Goal: Complete application form: Complete application form

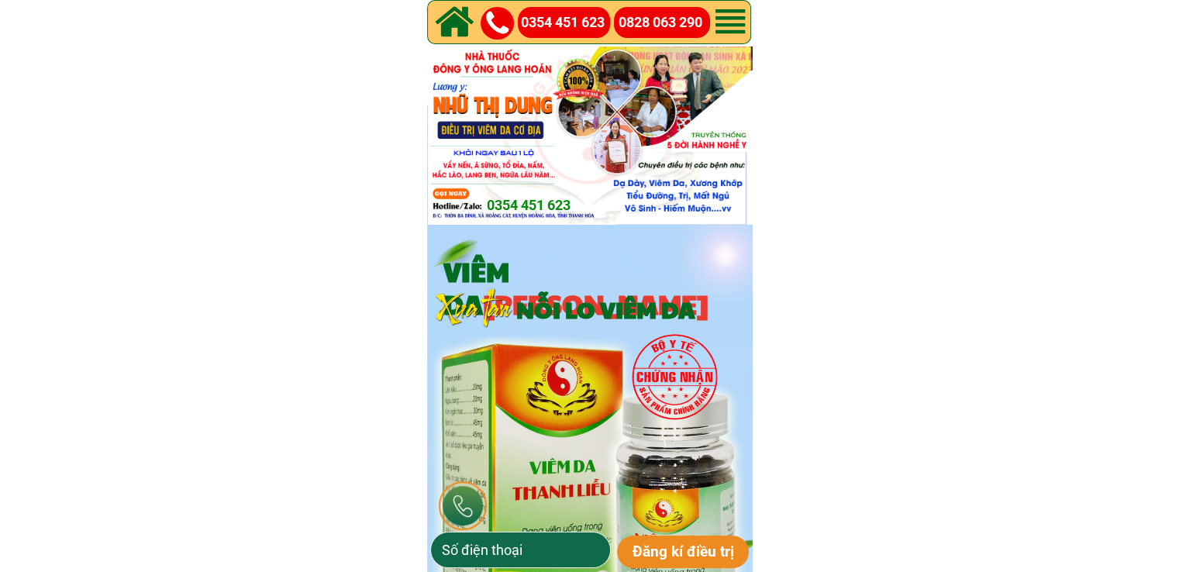
type input "0949169580"
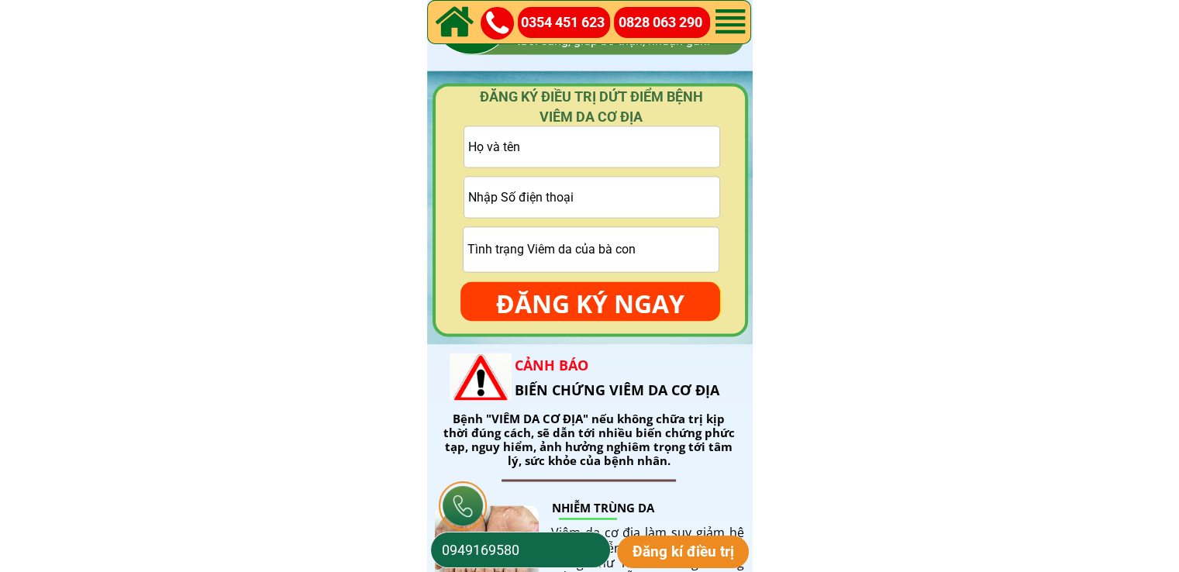
scroll to position [2300, 0]
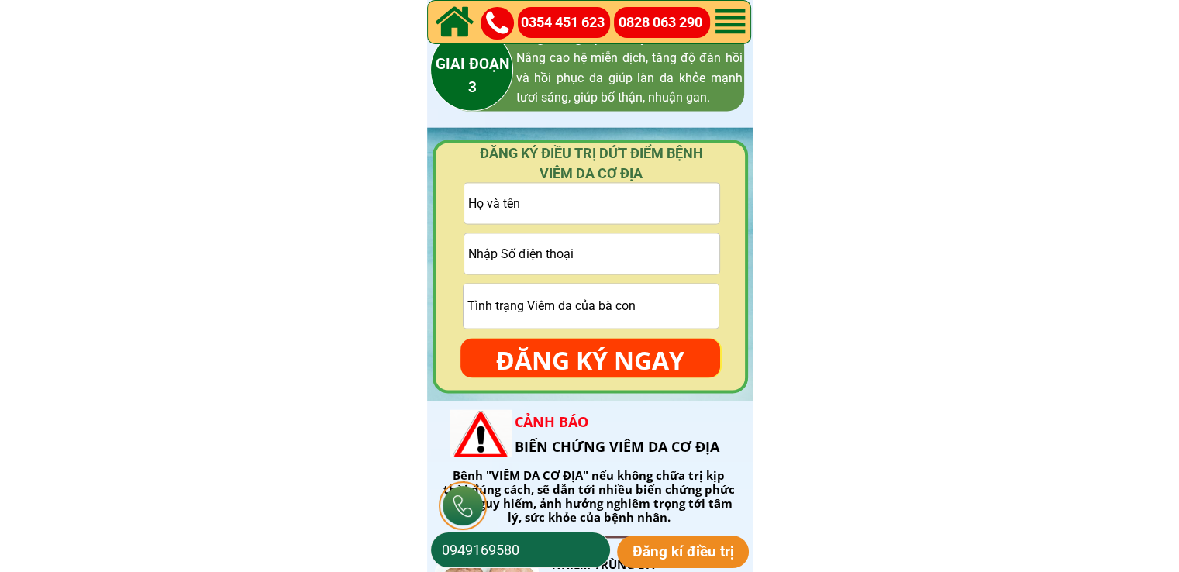
drag, startPoint x: 1186, startPoint y: 181, endPoint x: 1169, endPoint y: 151, distance: 33.6
click at [528, 243] on input "tel" at bounding box center [591, 253] width 255 height 40
paste input "0932768559"
type input "0932768559"
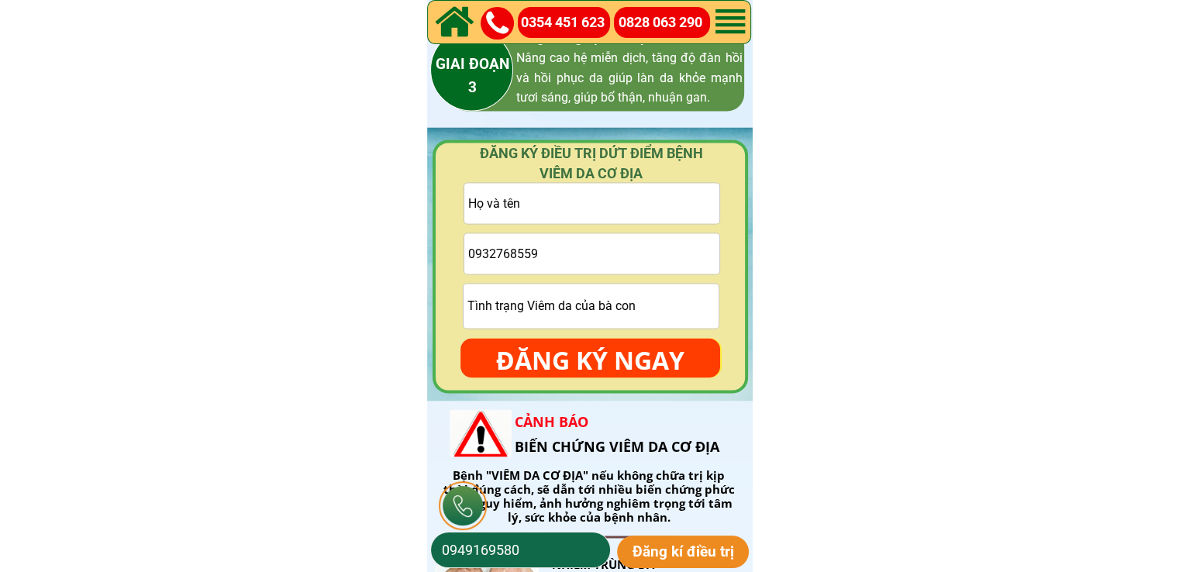
click at [632, 205] on input "text" at bounding box center [591, 203] width 255 height 40
paste input "Quanghuy"
type input "Quanghuy"
click at [642, 348] on p "ĐĂNG KÝ NGAY" at bounding box center [590, 360] width 260 height 45
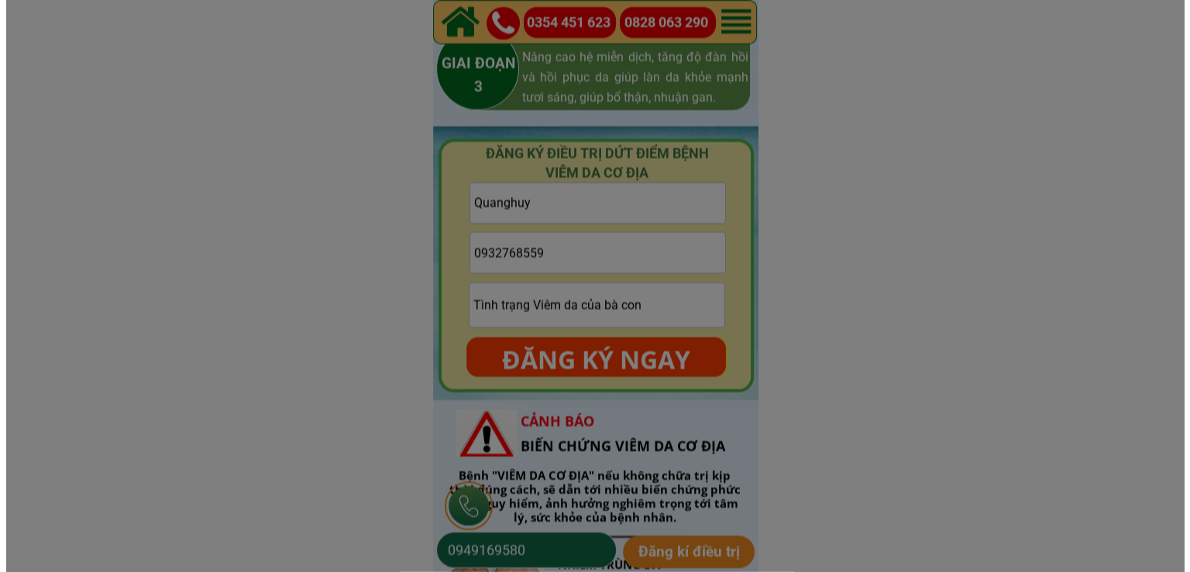
scroll to position [0, 0]
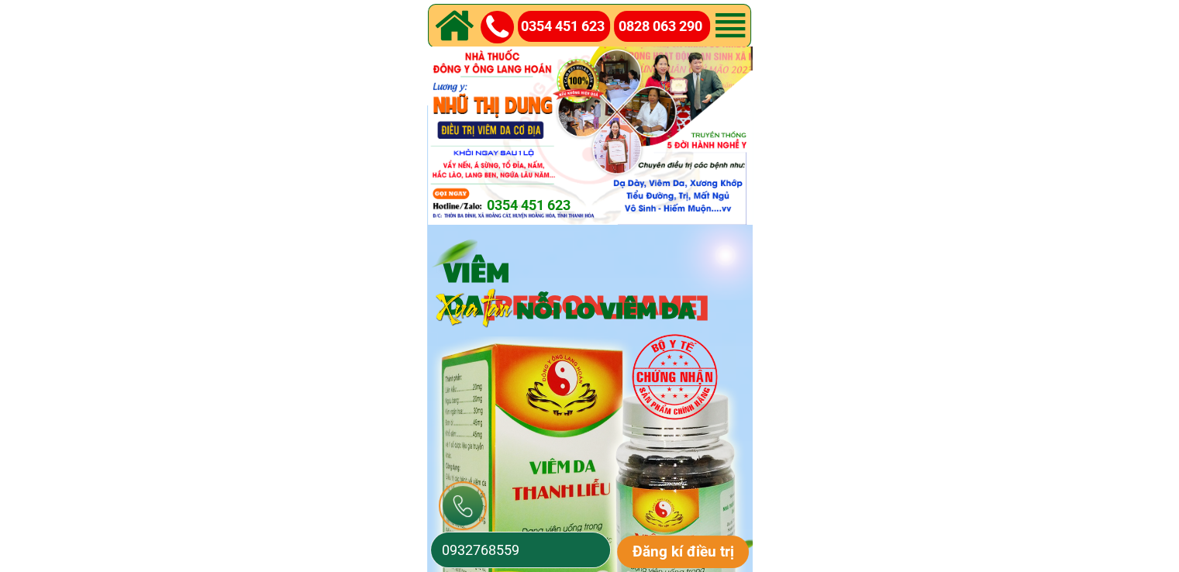
click at [539, 545] on input "0932768559" at bounding box center [520, 549] width 165 height 35
paste input "8359849"
click at [438, 549] on input "835984959" at bounding box center [520, 549] width 165 height 35
type input "0835984959"
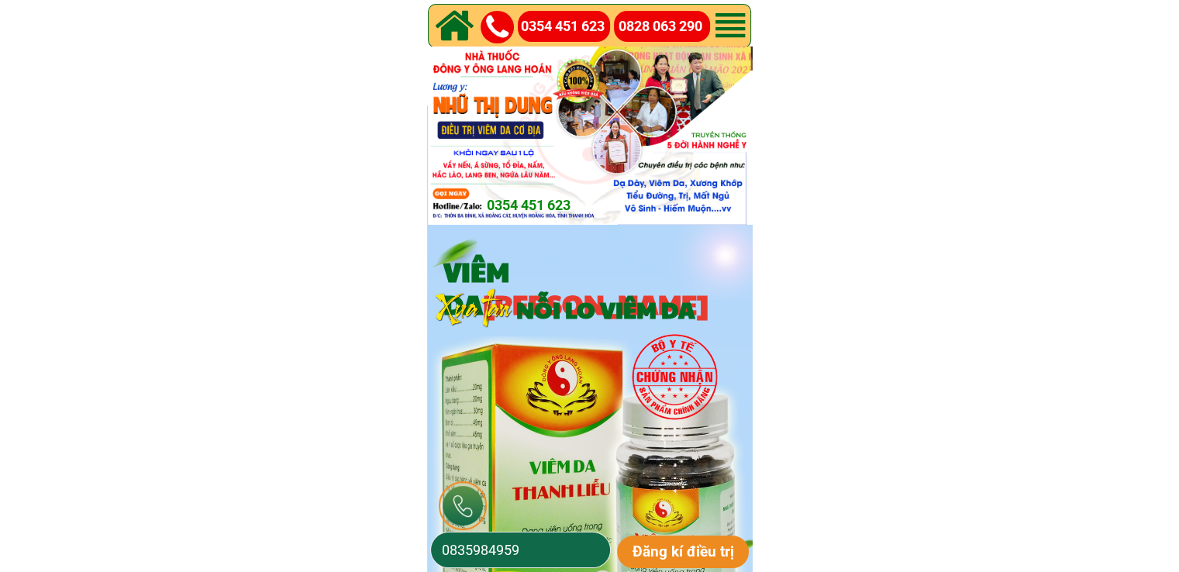
click at [654, 551] on p "Đăng kí điều trị" at bounding box center [683, 551] width 133 height 33
